Goal: Information Seeking & Learning: Learn about a topic

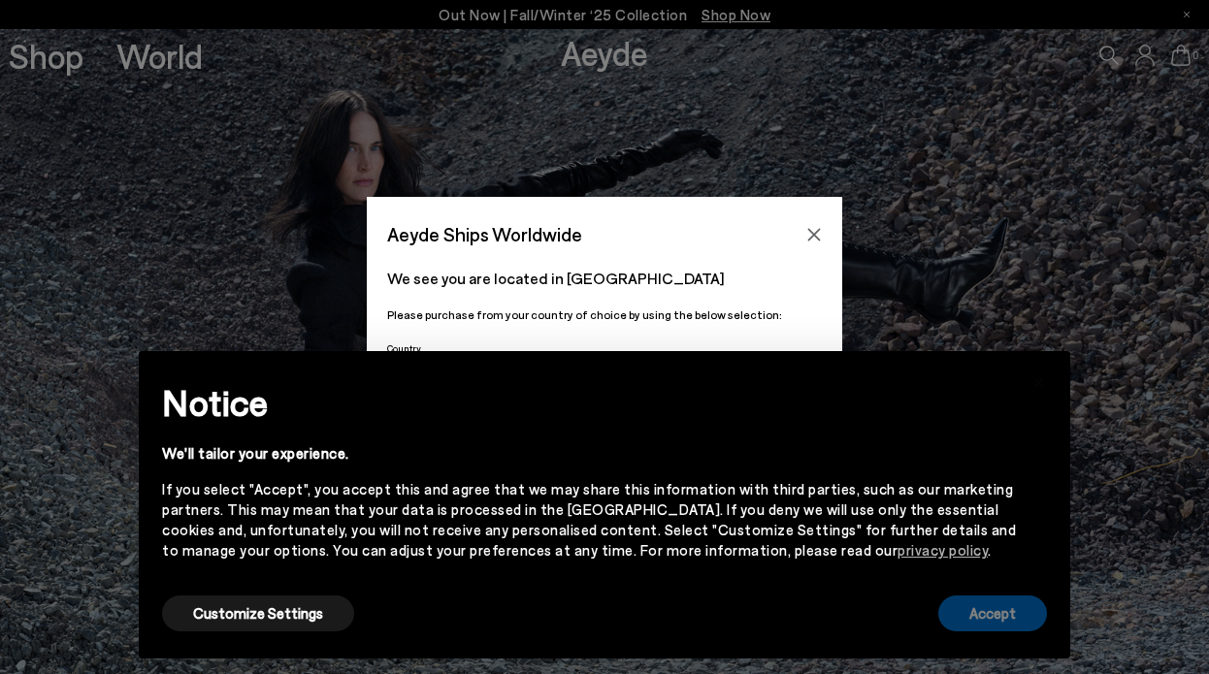
click at [1012, 617] on button "Accept" at bounding box center [992, 614] width 109 height 36
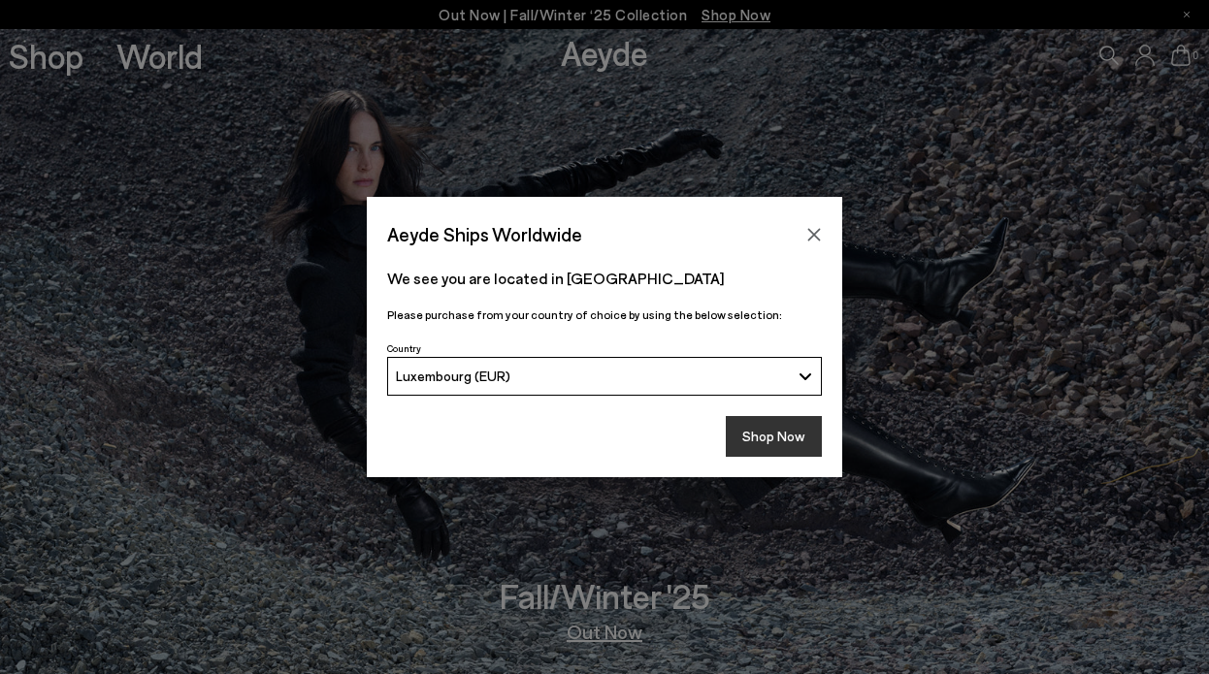
click at [761, 426] on button "Shop Now" at bounding box center [774, 436] width 96 height 41
click at [766, 437] on button "Shop Now" at bounding box center [774, 436] width 96 height 41
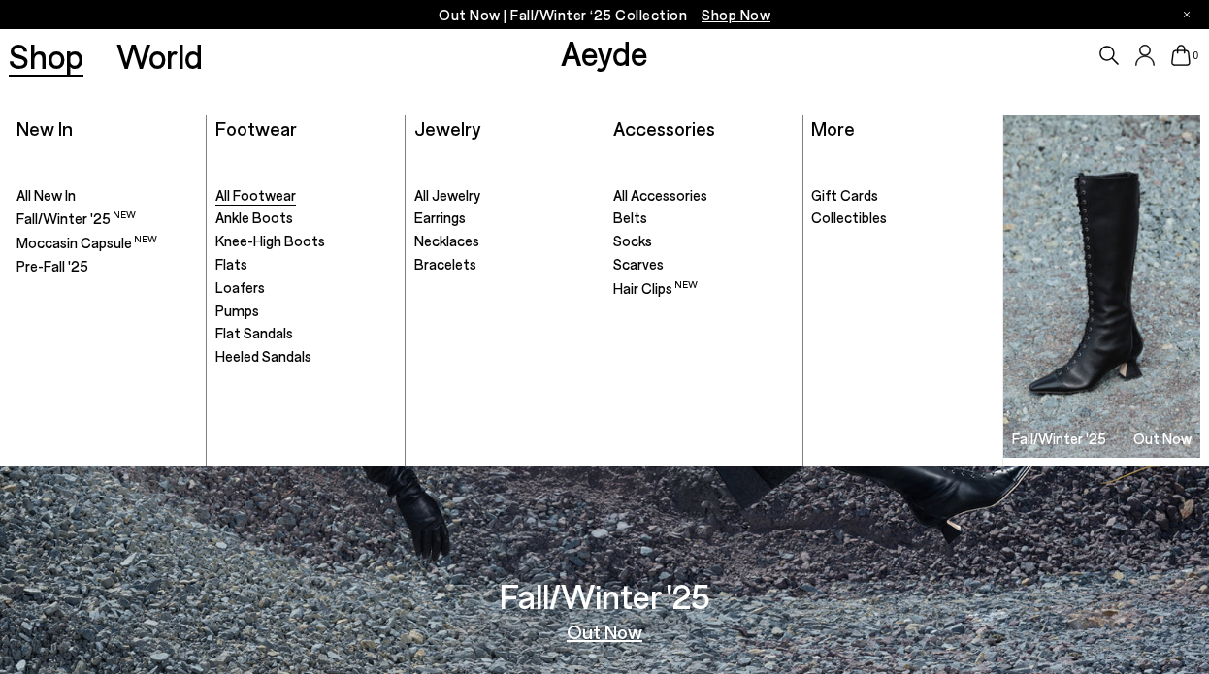
click at [272, 196] on span "All Footwear" at bounding box center [255, 194] width 81 height 17
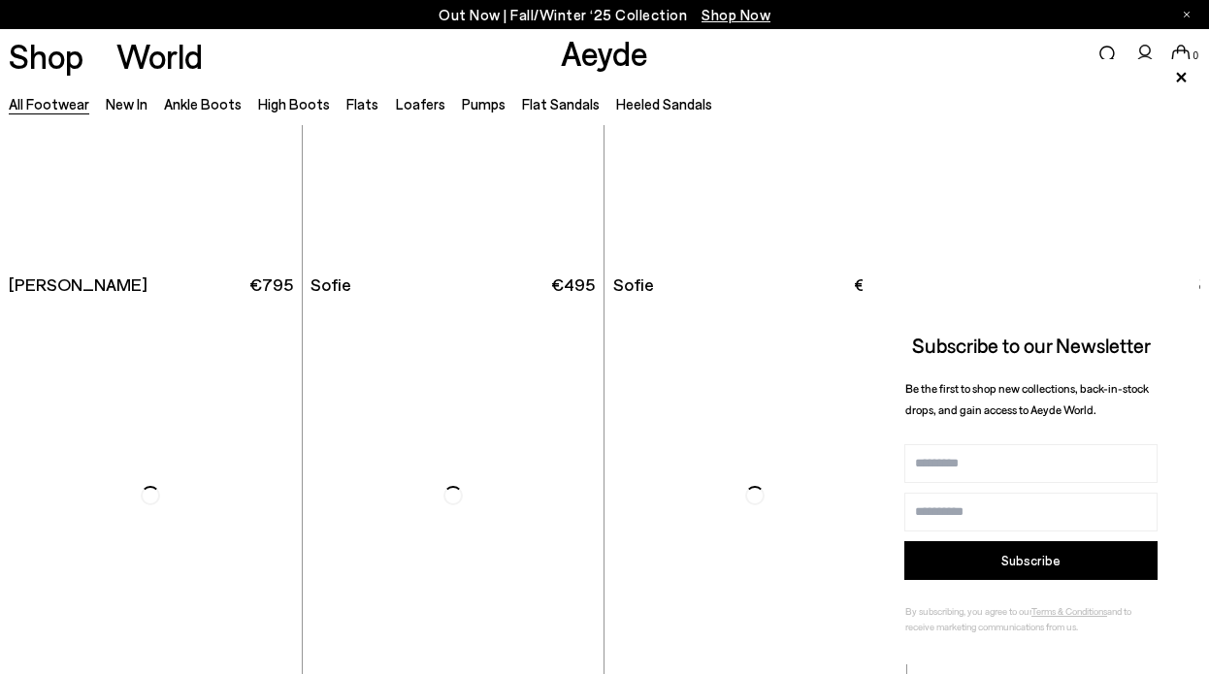
scroll to position [5334, 0]
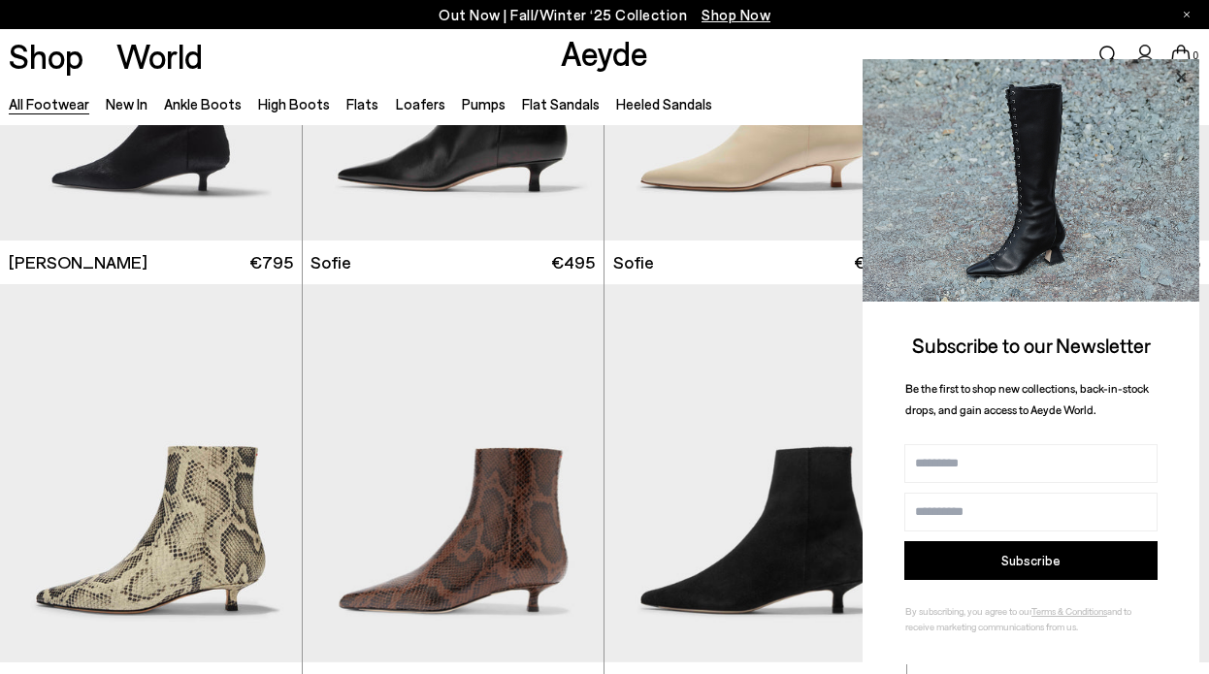
click at [1176, 76] on icon at bounding box center [1180, 77] width 25 height 25
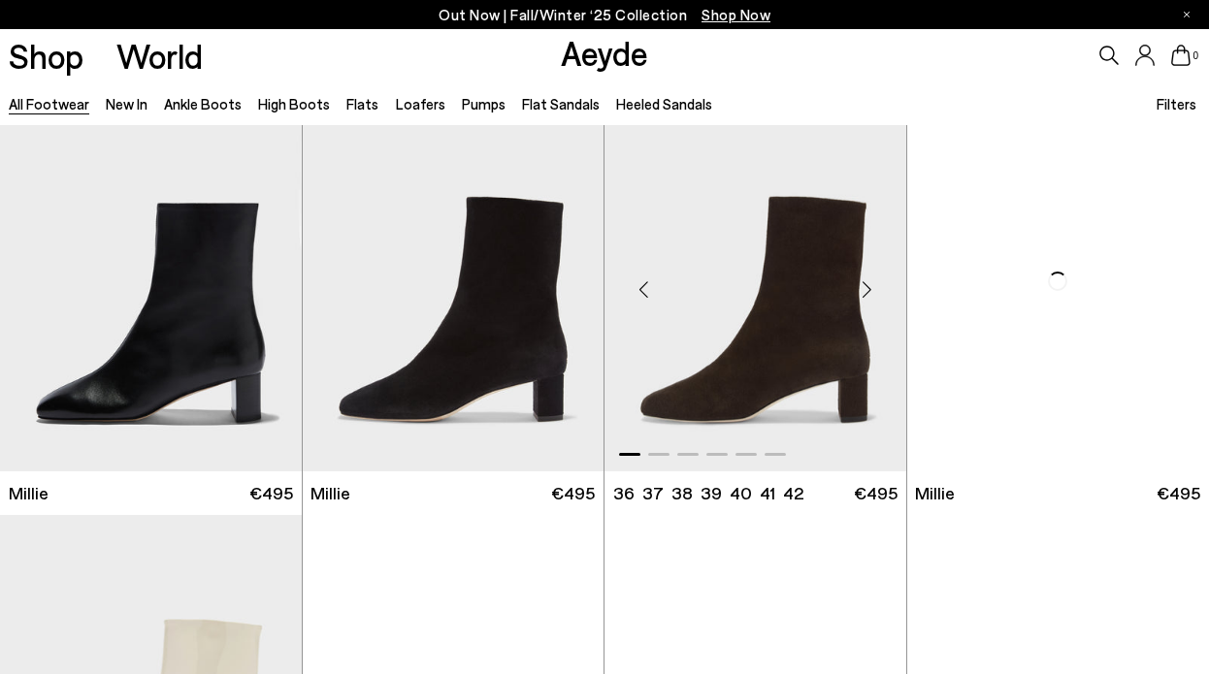
scroll to position [7214, 0]
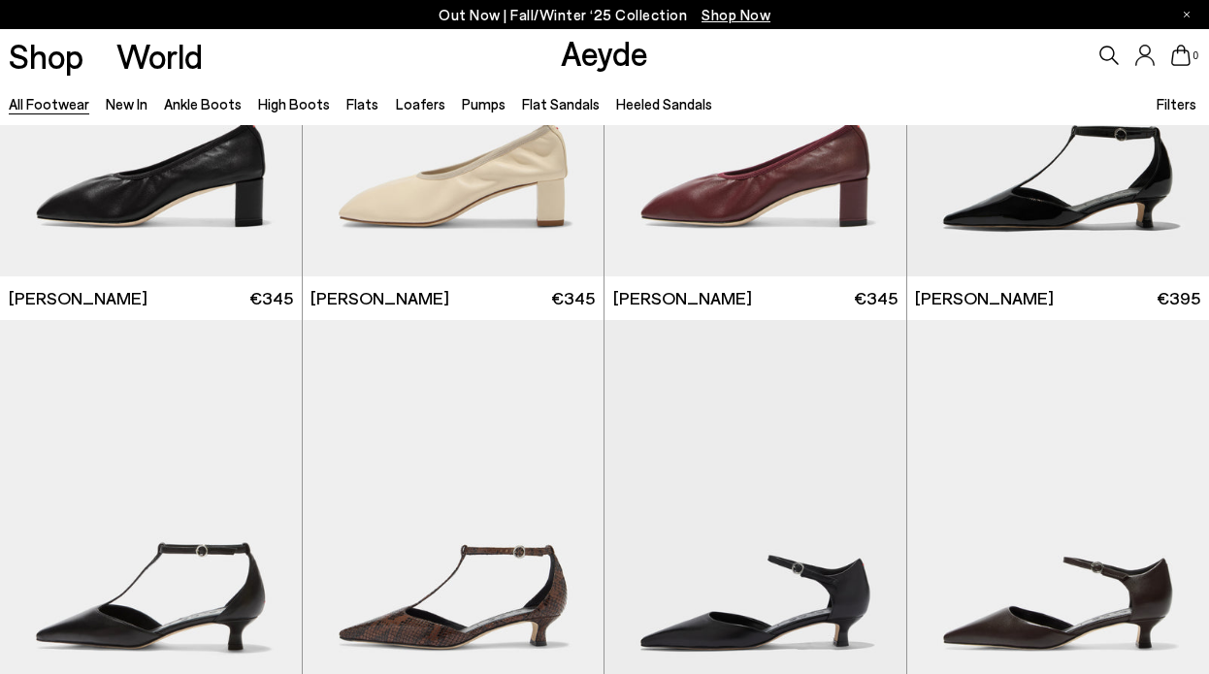
scroll to position [17317, 0]
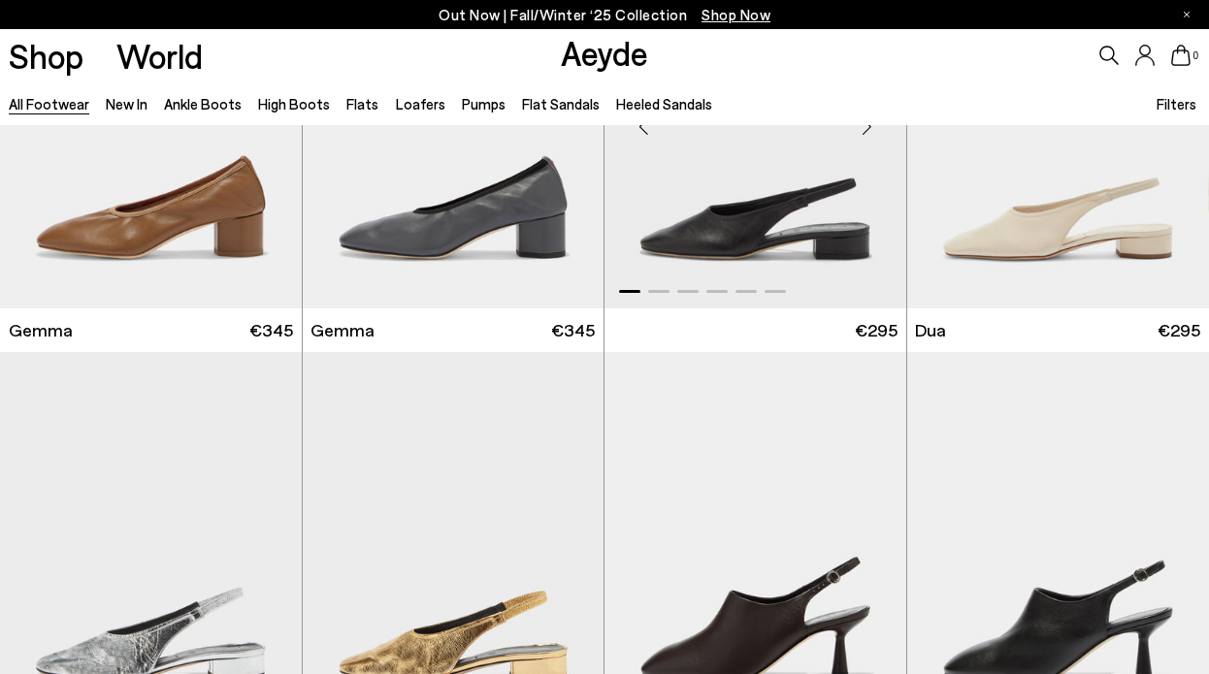
scroll to position [24338, 0]
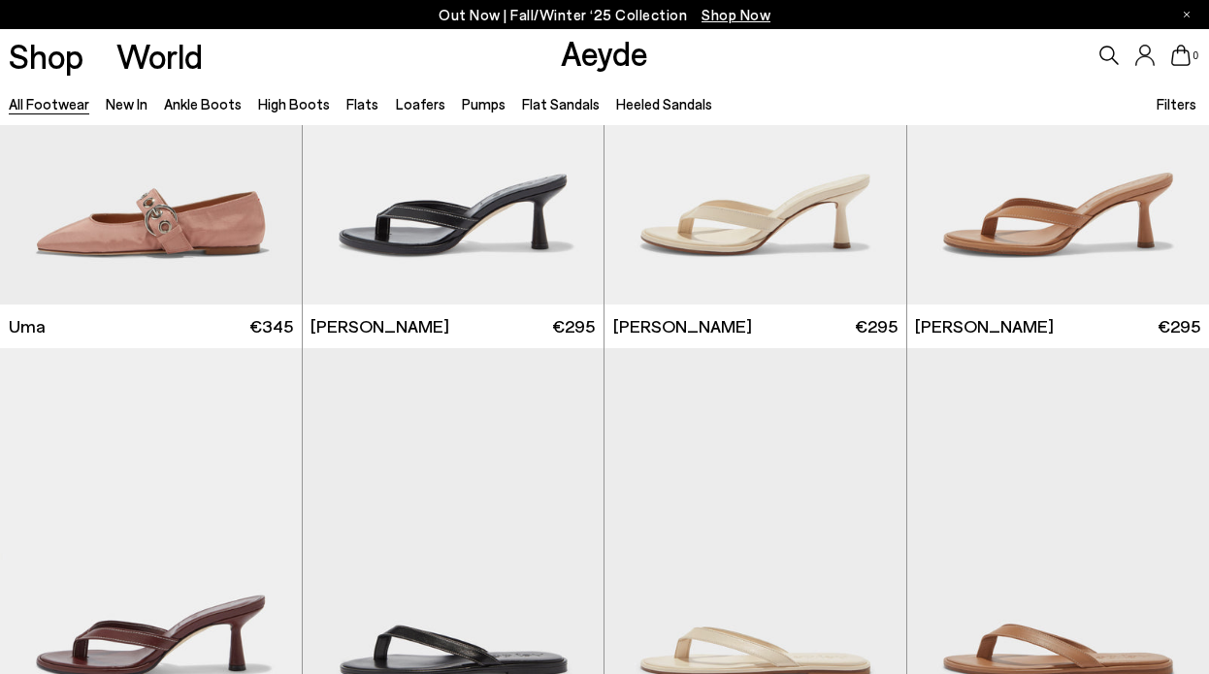
scroll to position [31547, 0]
